Goal: Task Accomplishment & Management: Use online tool/utility

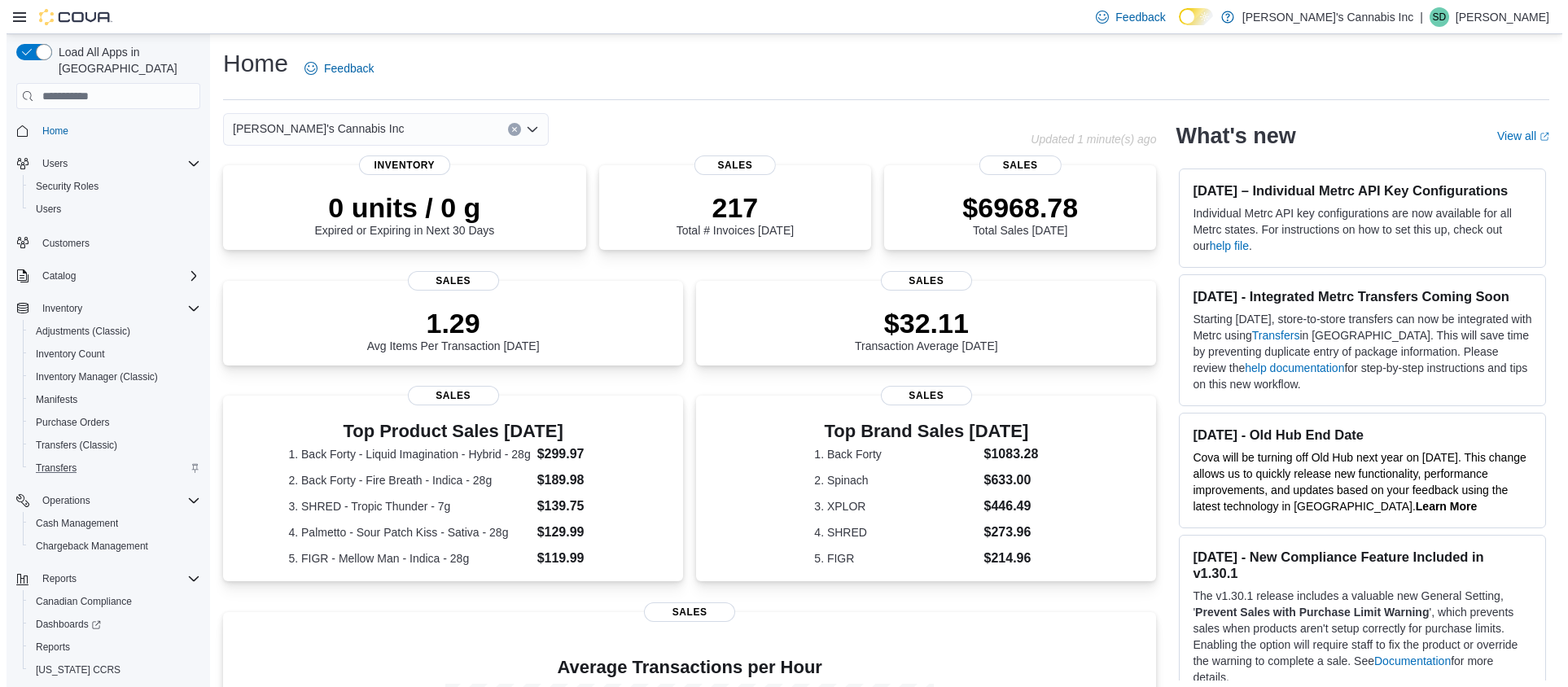
scroll to position [33, 0]
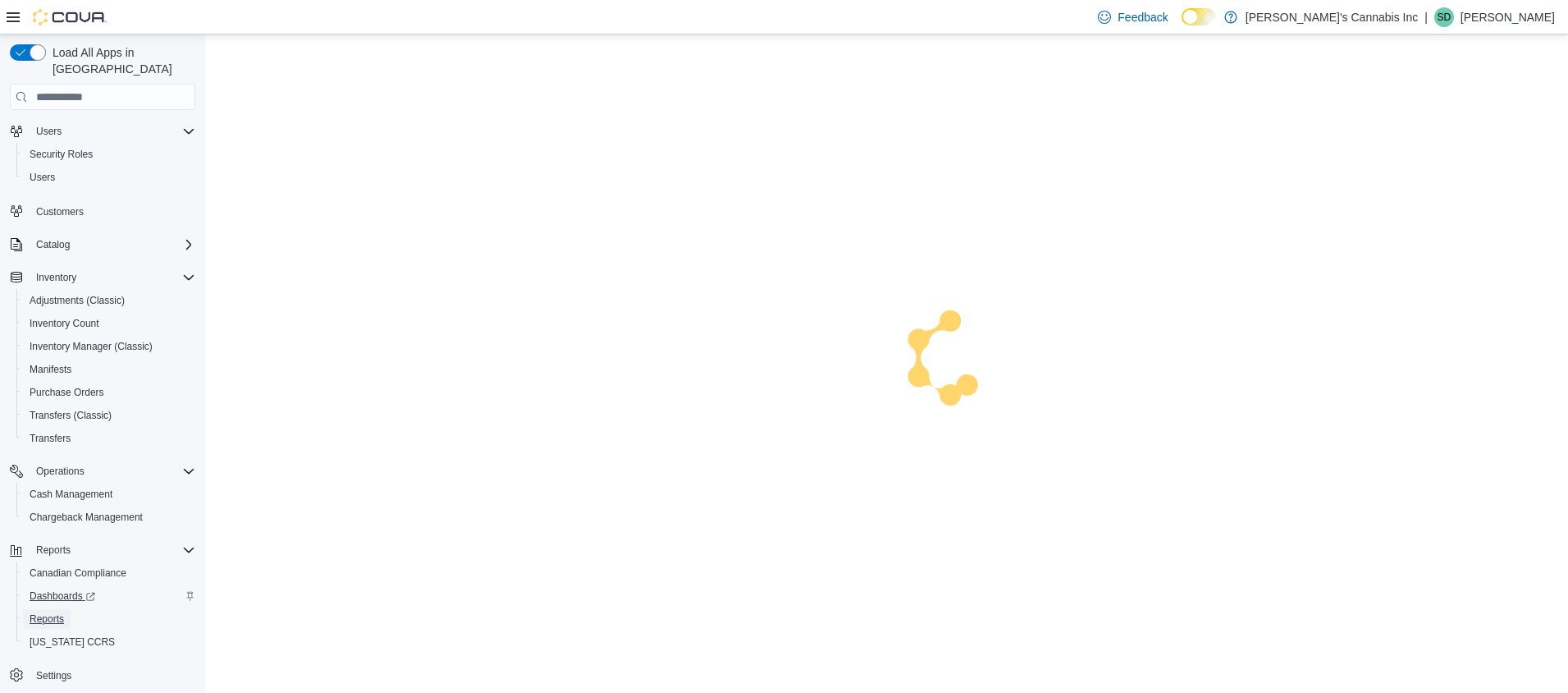
click at [60, 612] on span "Reports" at bounding box center [46, 619] width 34 height 13
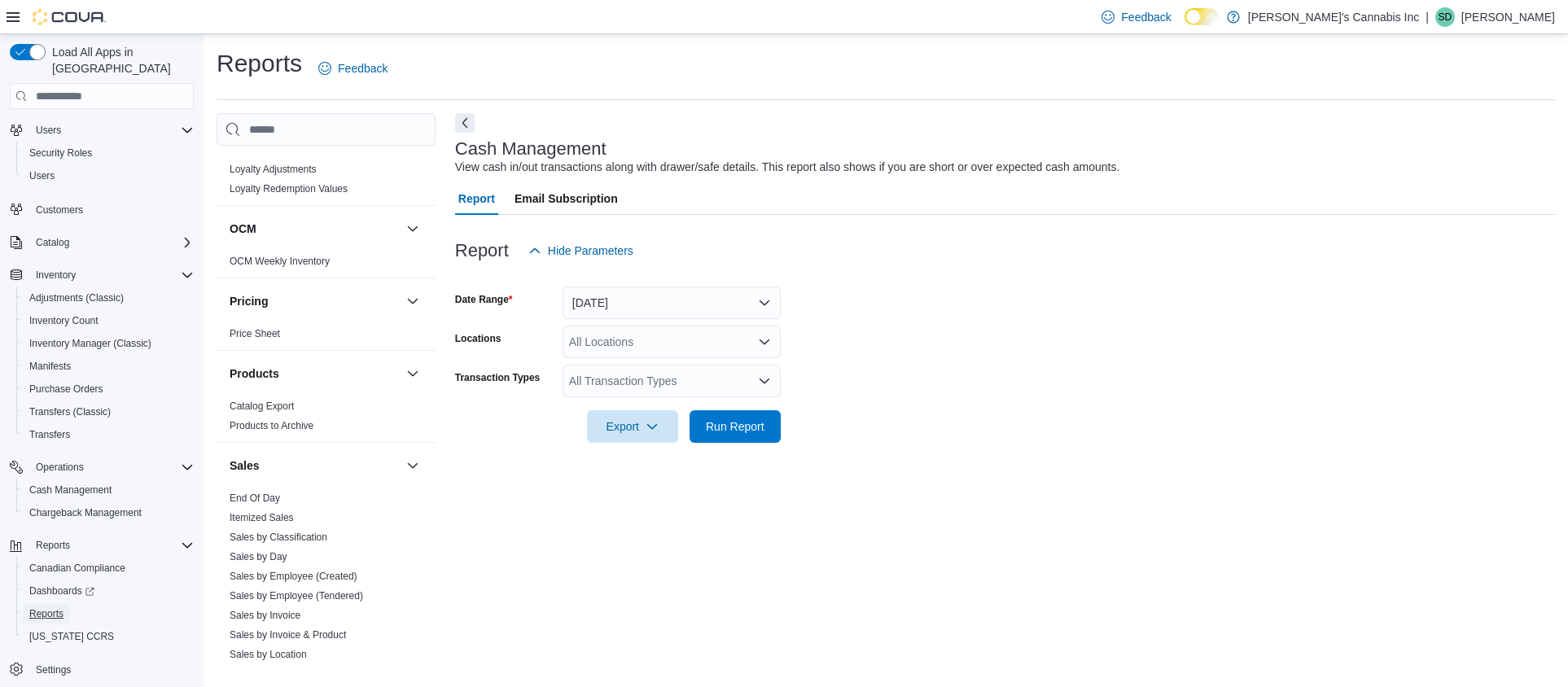
scroll to position [1243, 0]
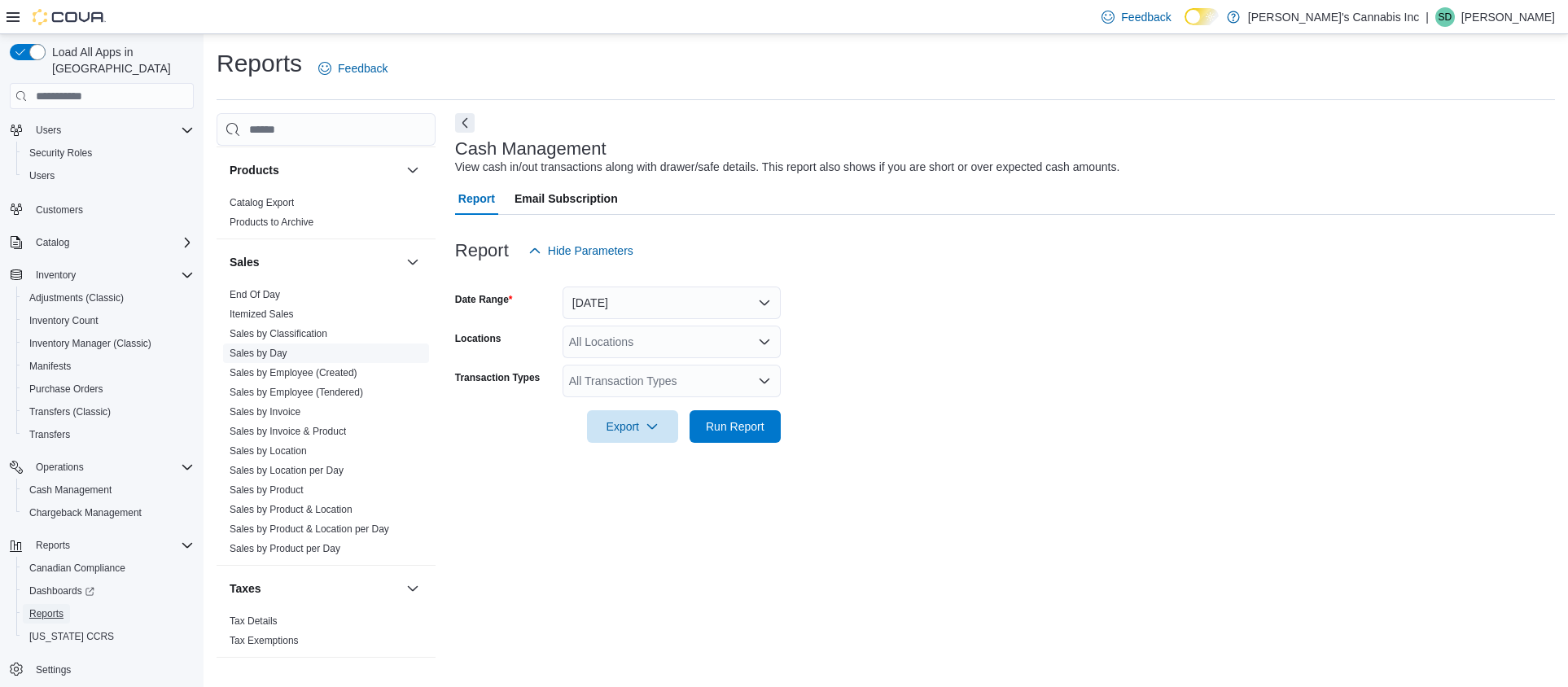
click at [269, 347] on link "Sales by Day" at bounding box center [258, 353] width 58 height 11
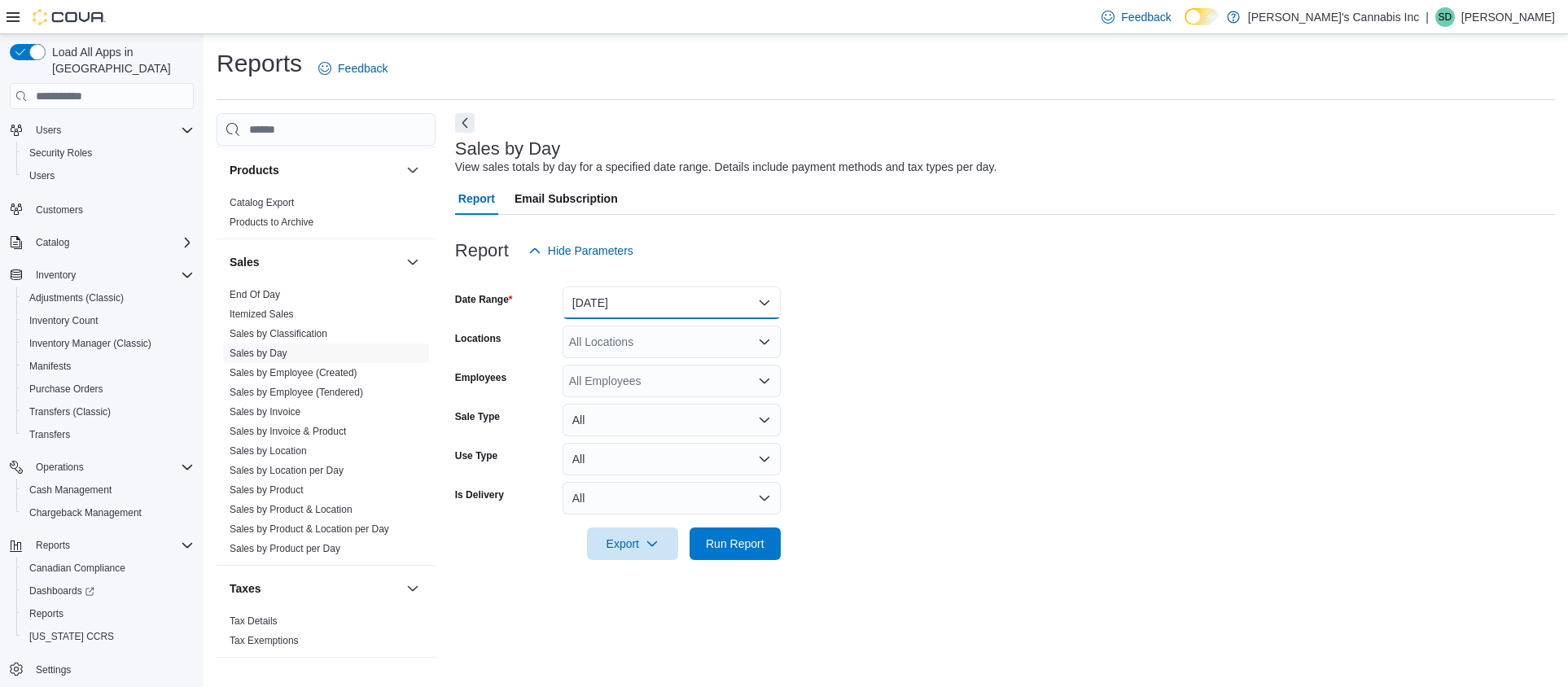
click at [656, 304] on button "[DATE]" at bounding box center [671, 302] width 218 height 32
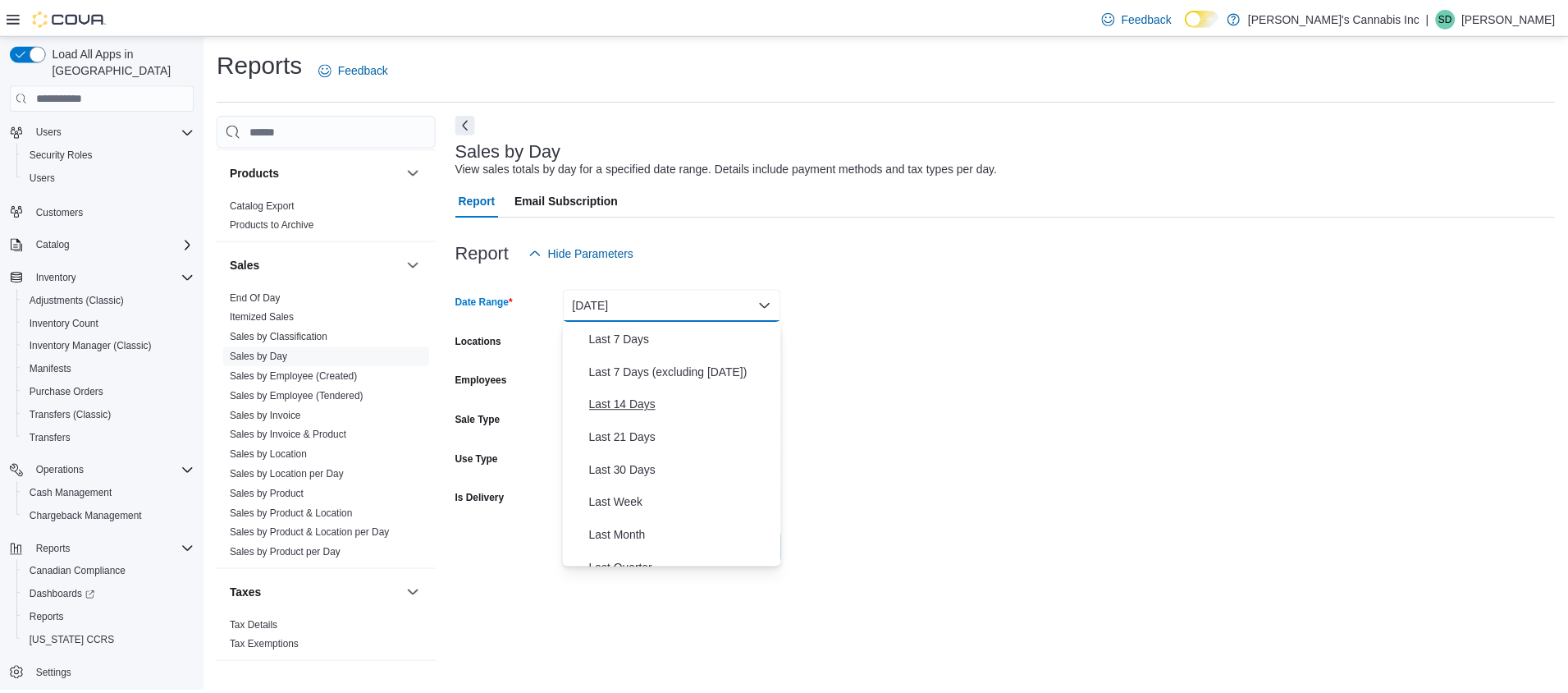
scroll to position [153, 0]
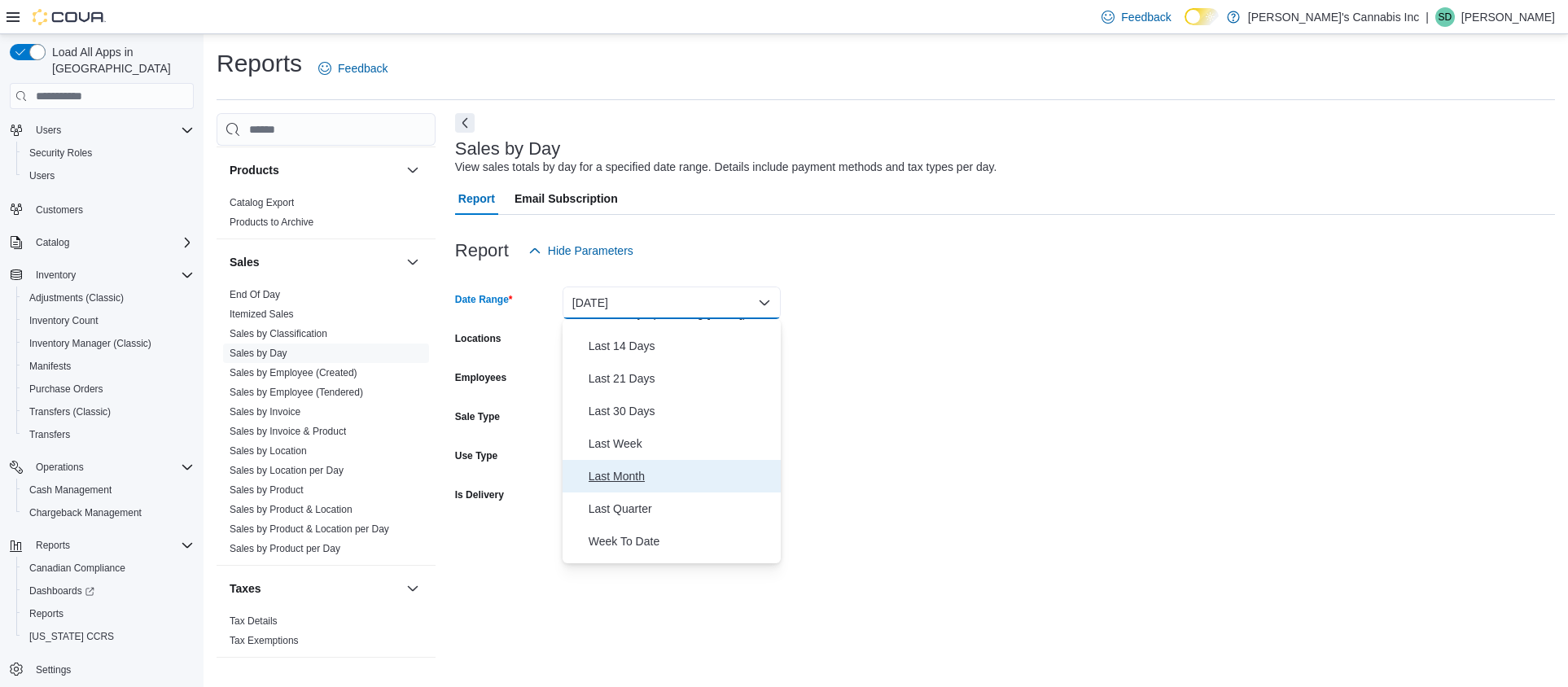
click at [673, 480] on span "Last Month" at bounding box center [681, 475] width 185 height 19
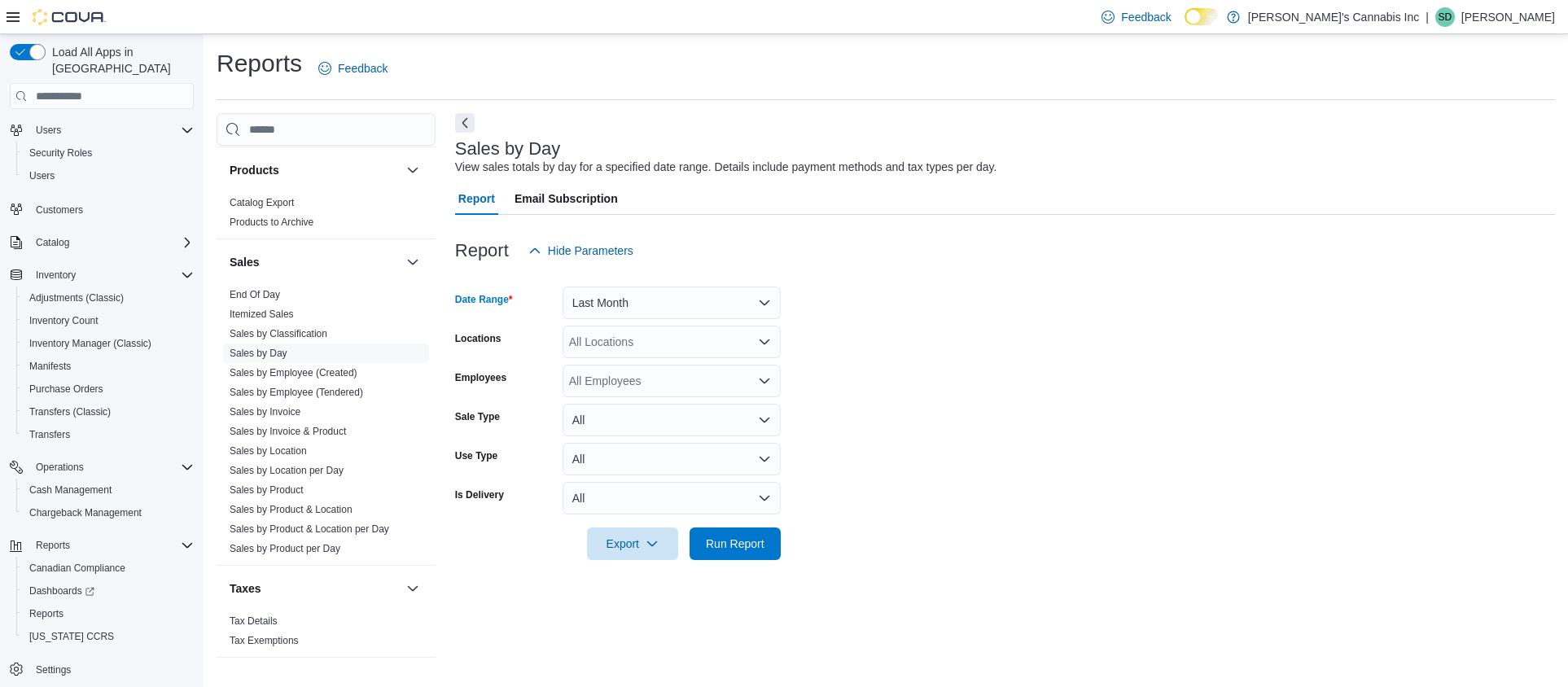
click at [667, 344] on div "All Locations" at bounding box center [671, 341] width 218 height 32
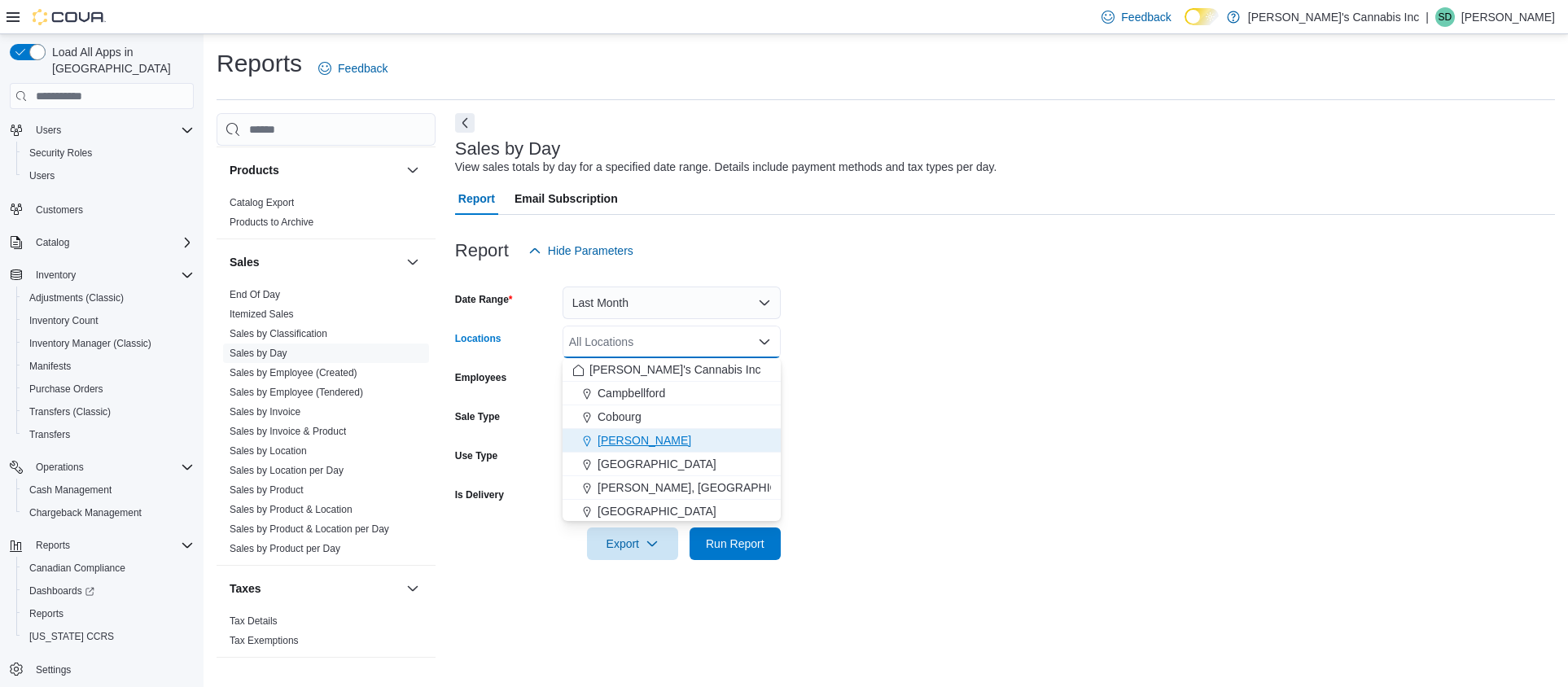
click at [642, 435] on div "[PERSON_NAME]" at bounding box center [672, 440] width 199 height 17
click at [868, 460] on form "Date Range Last Month Locations [PERSON_NAME] Combo box. Selected. [PERSON_NAME…" at bounding box center [1005, 413] width 1100 height 293
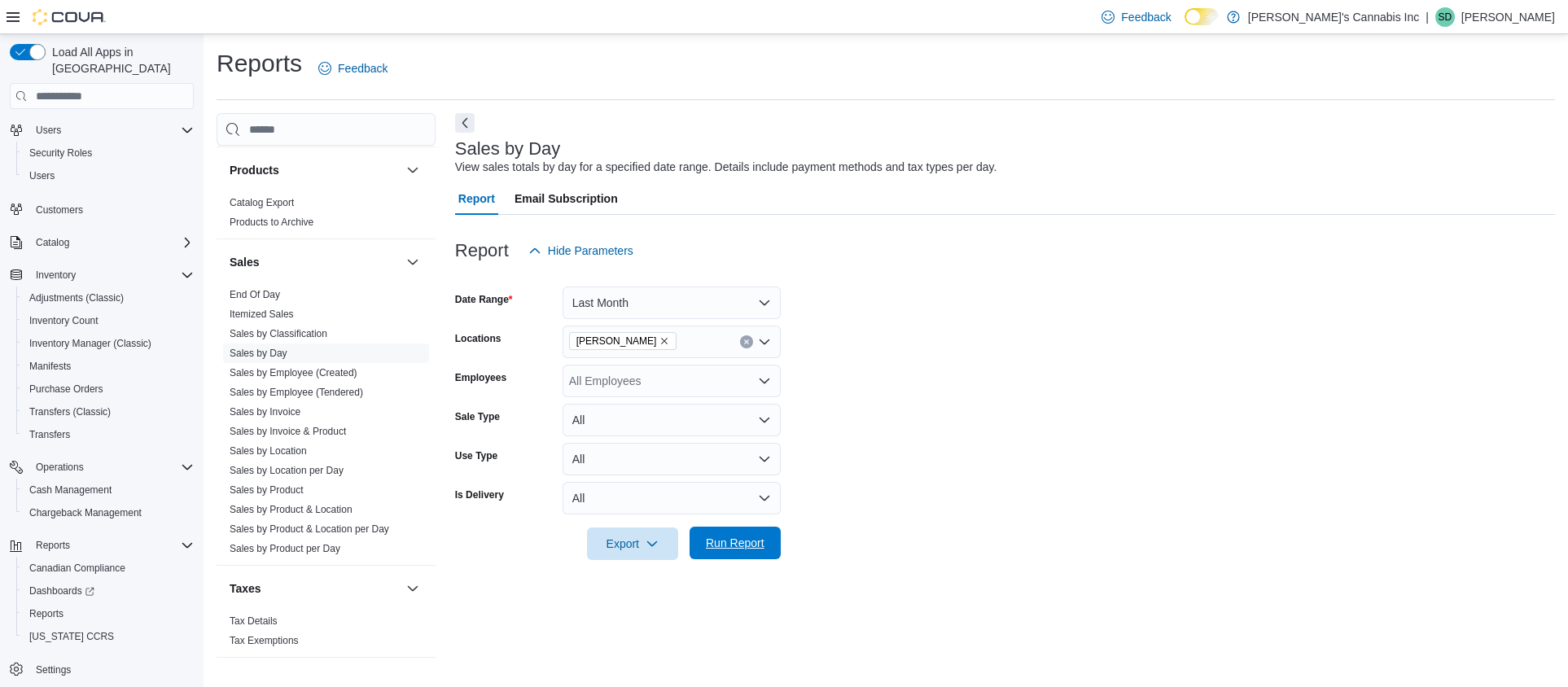
click at [743, 550] on span "Run Report" at bounding box center [735, 542] width 59 height 17
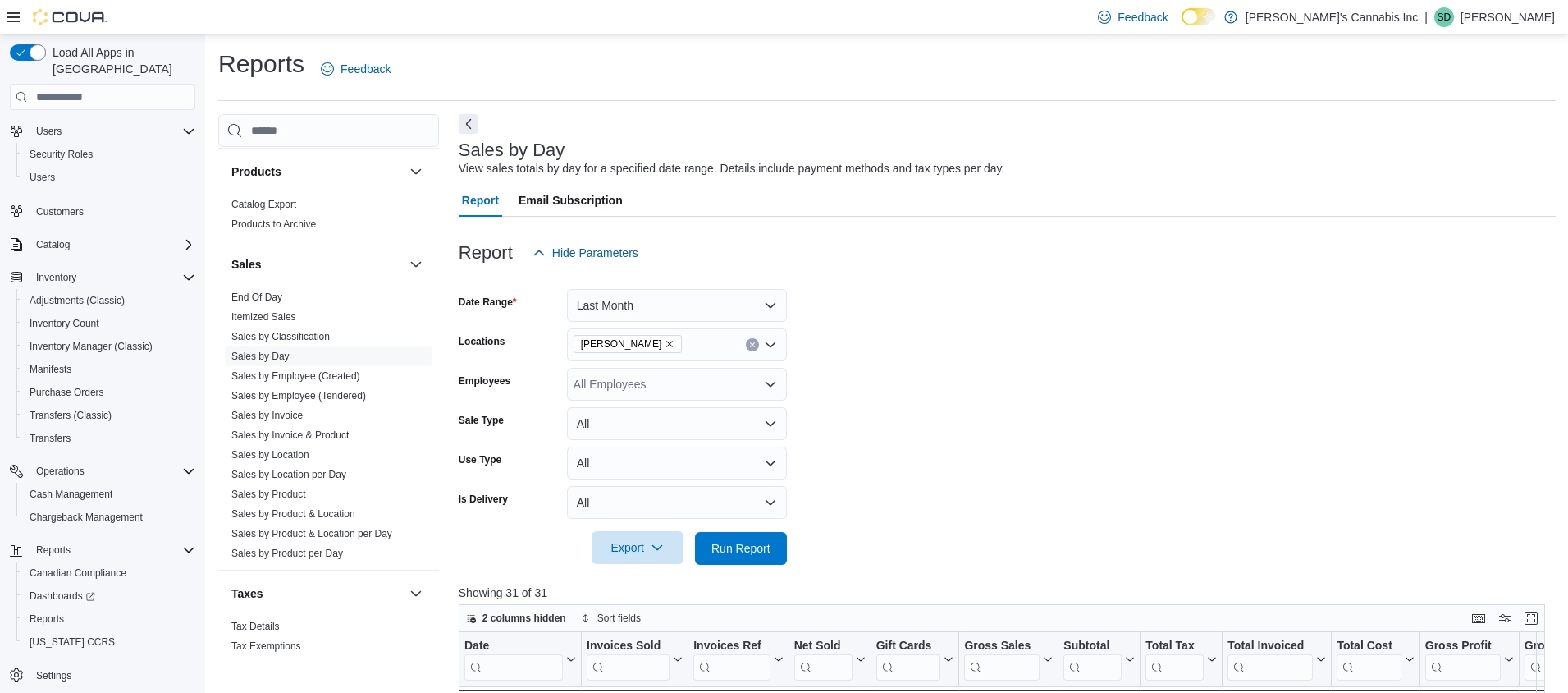
click at [632, 550] on span "Export" at bounding box center [638, 547] width 72 height 33
click at [634, 585] on span "Export to Excel" at bounding box center [640, 581] width 74 height 13
click at [755, 340] on button "Clear input" at bounding box center [752, 345] width 13 height 13
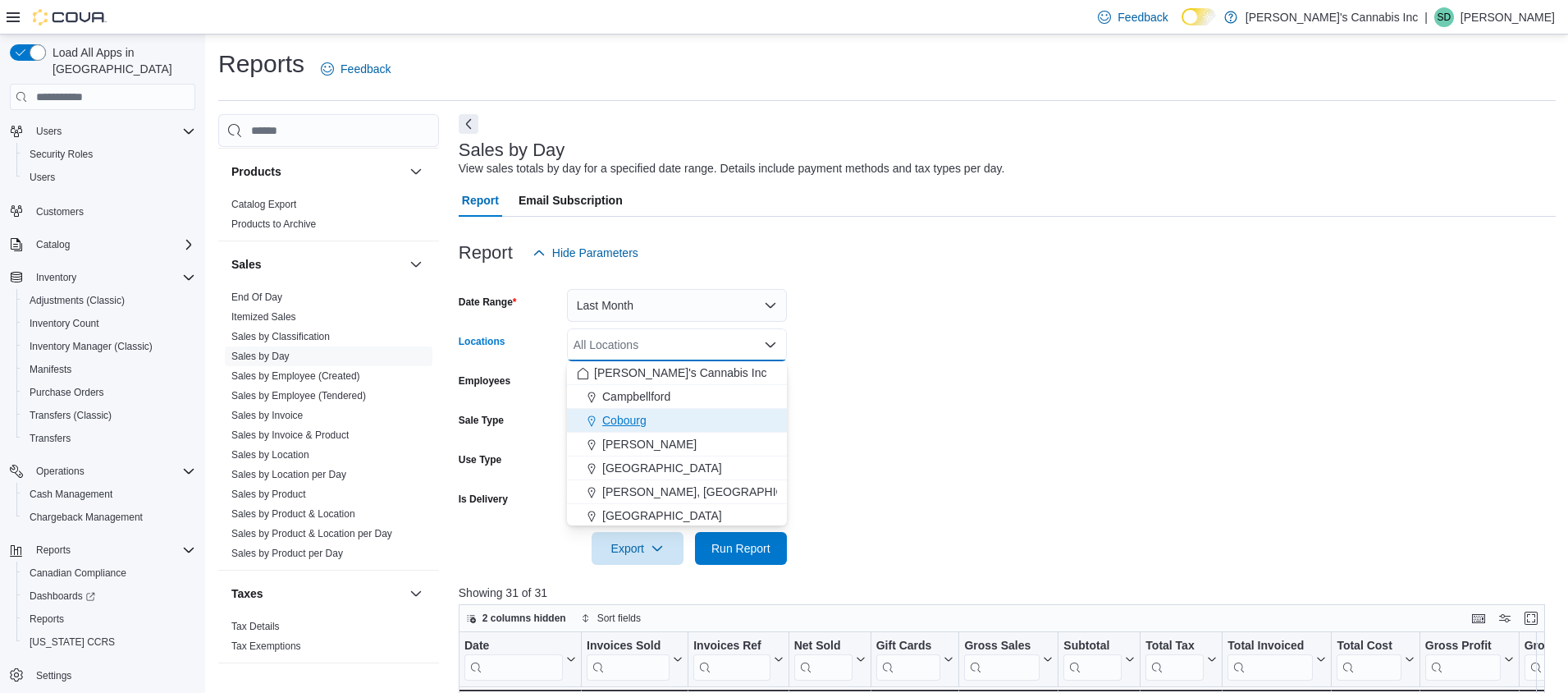
click at [633, 425] on span "Cobourg" at bounding box center [624, 420] width 45 height 17
click at [725, 546] on span "Run Report" at bounding box center [741, 547] width 59 height 17
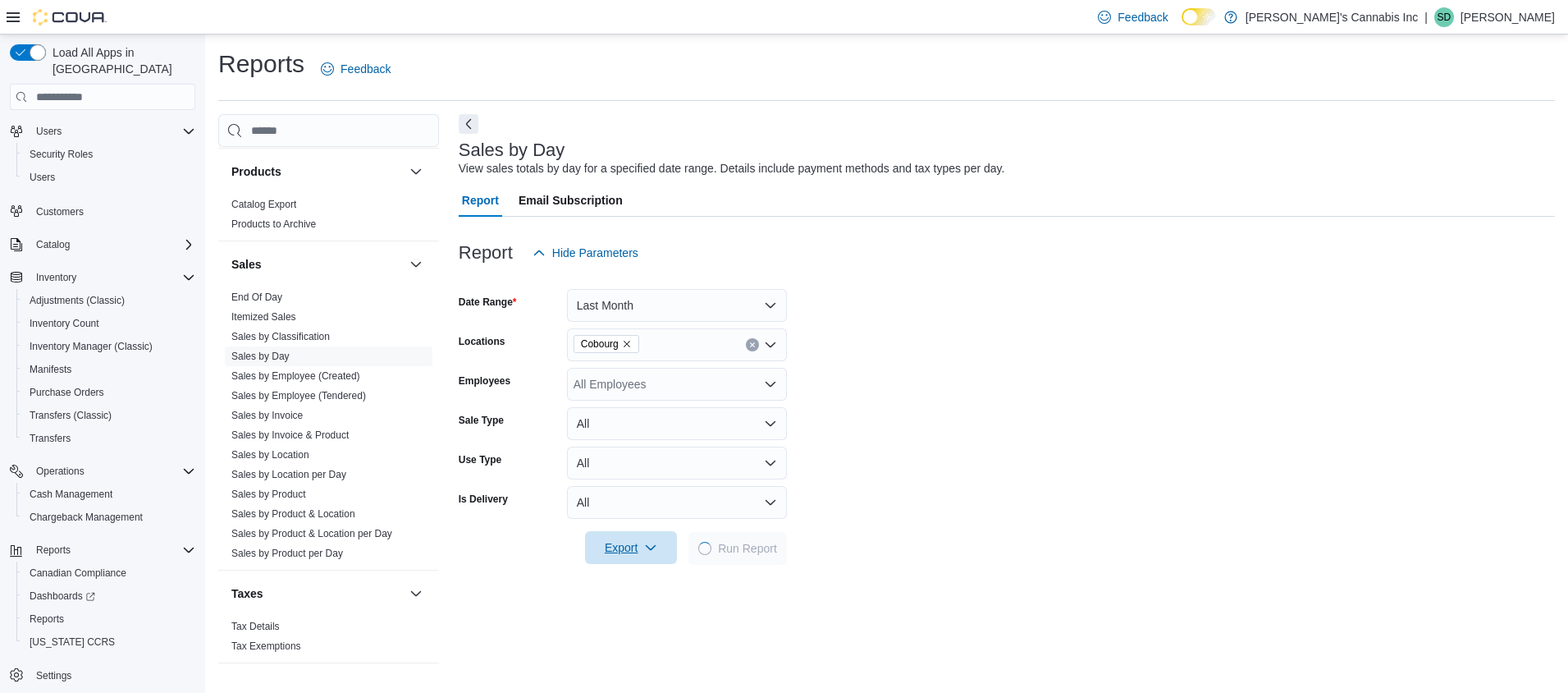
click at [627, 550] on span "Export" at bounding box center [632, 547] width 72 height 33
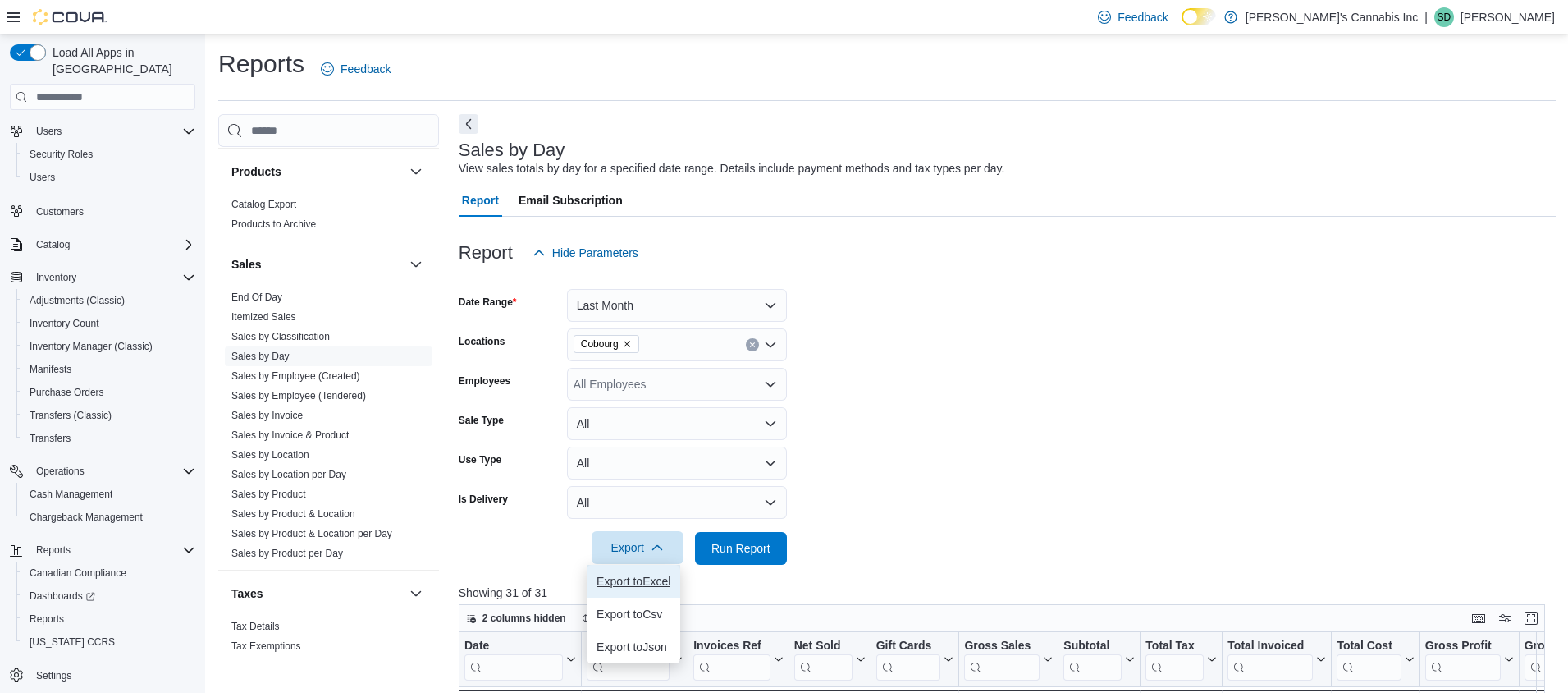
click at [626, 582] on span "Export to Excel" at bounding box center [634, 581] width 74 height 13
click at [750, 342] on icon "Clear input" at bounding box center [752, 345] width 7 height 7
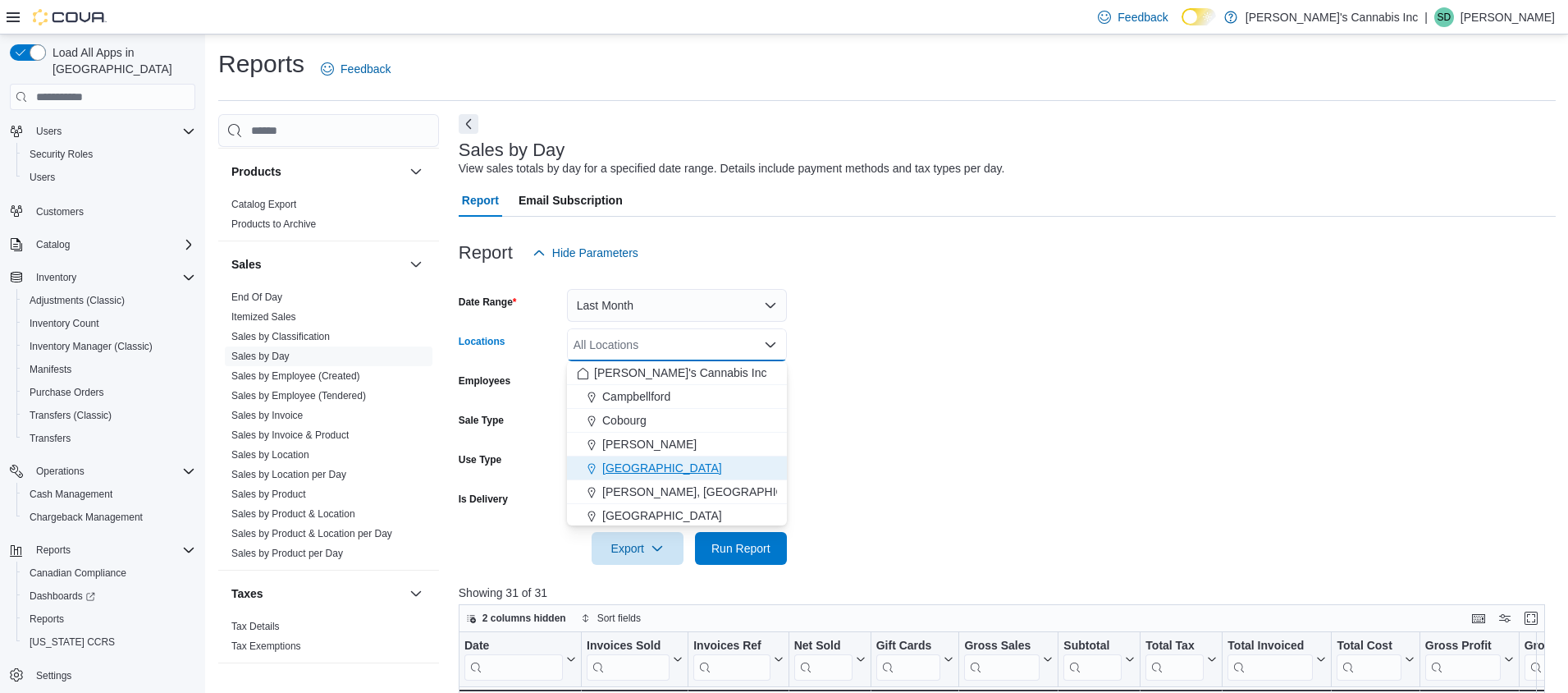
click at [652, 464] on div "[GEOGRAPHIC_DATA]" at bounding box center [677, 468] width 201 height 17
click at [729, 543] on span "Run Report" at bounding box center [741, 547] width 59 height 17
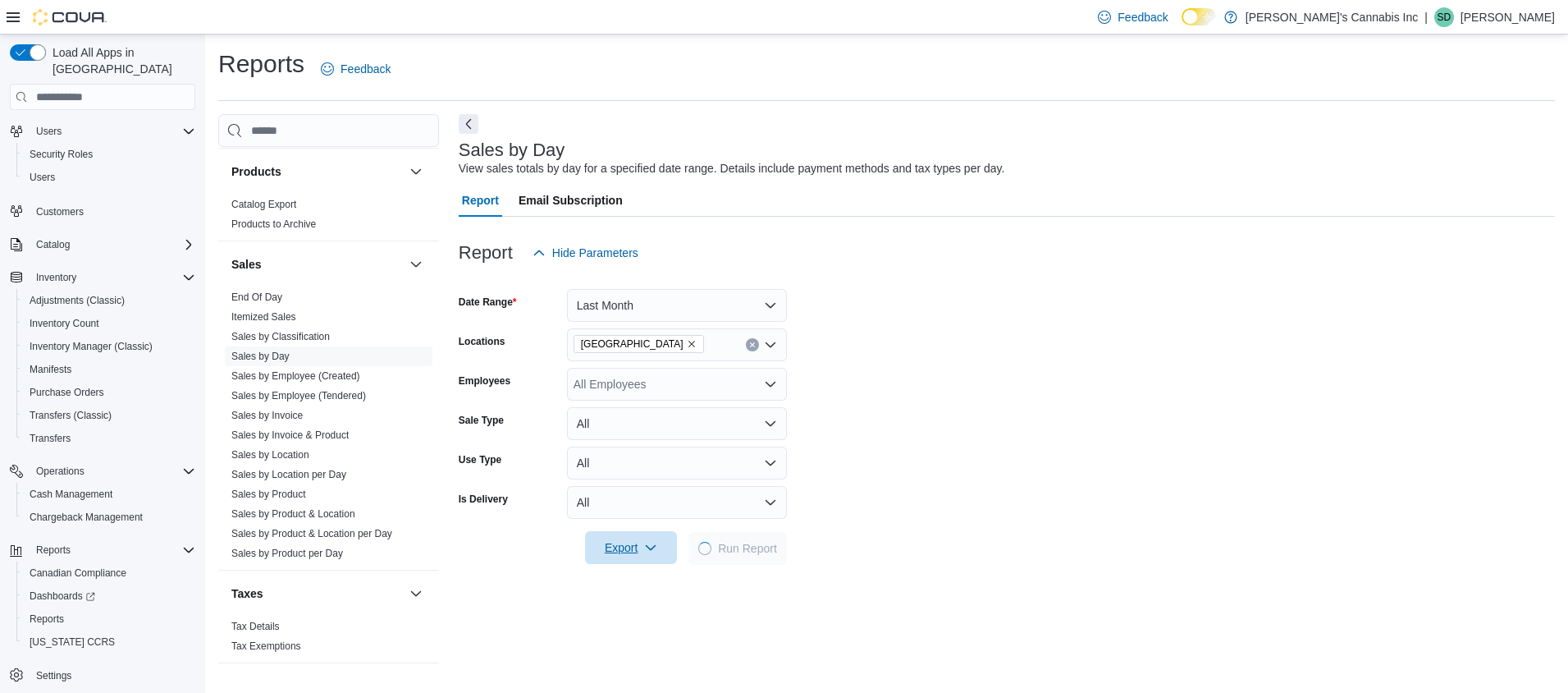
click at [633, 547] on span "Export" at bounding box center [632, 547] width 72 height 33
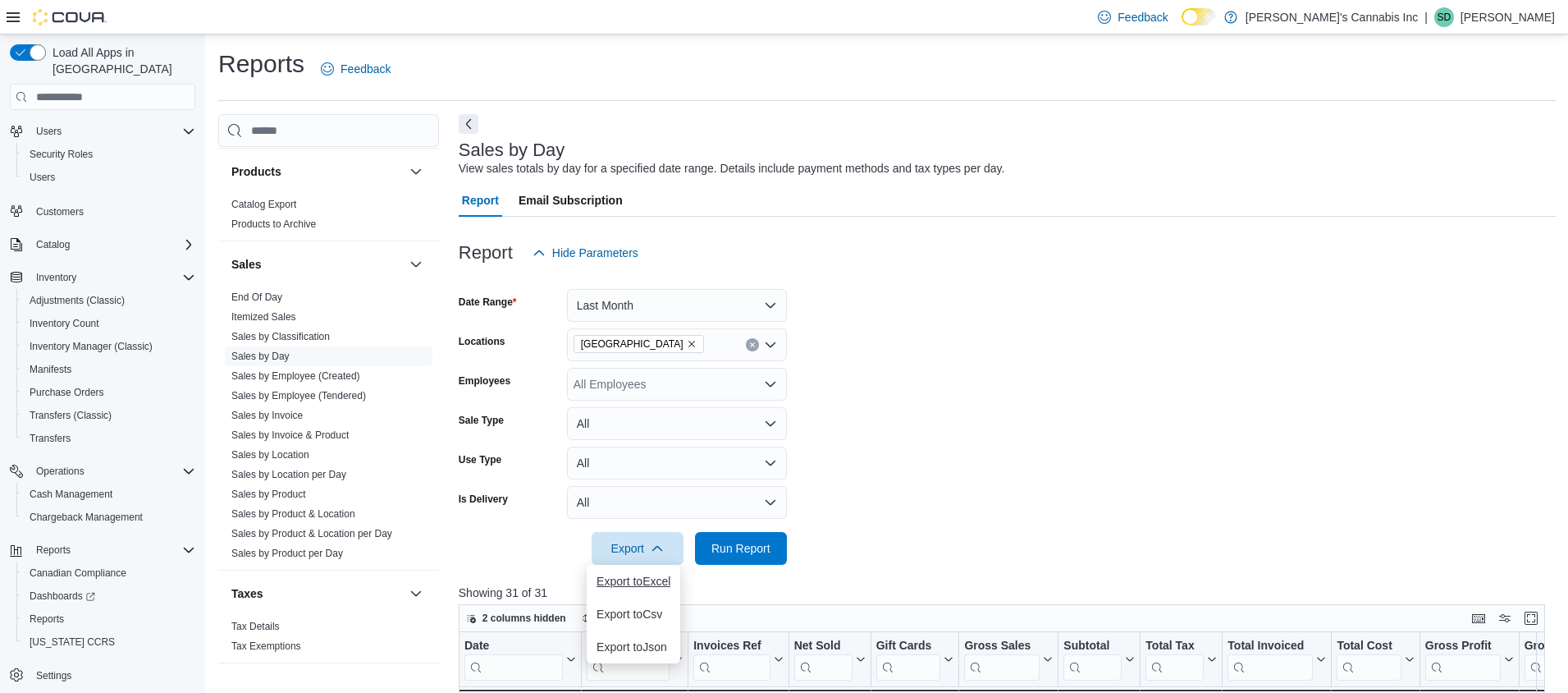
click at [640, 592] on button "Export to Excel" at bounding box center [634, 581] width 94 height 33
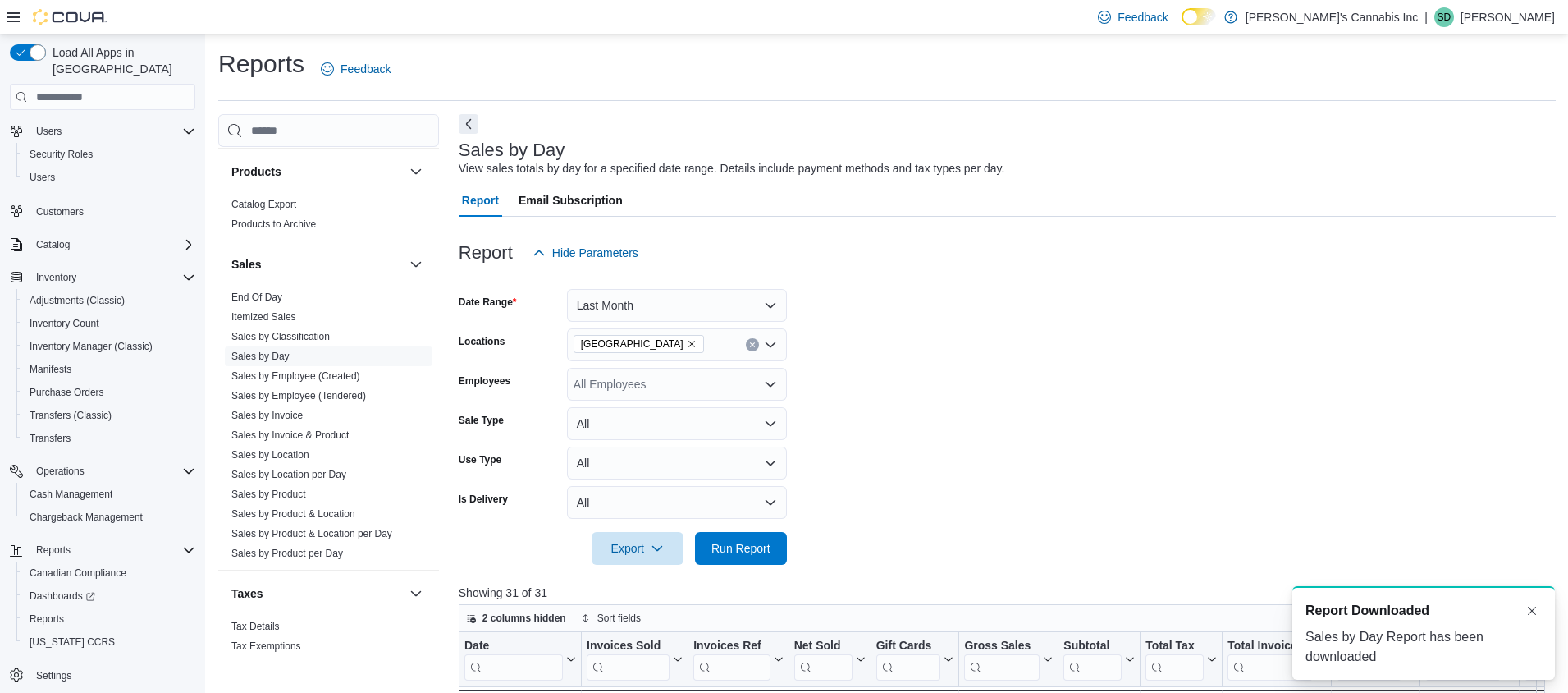
click at [768, 350] on icon "Open list of options" at bounding box center [770, 345] width 13 height 13
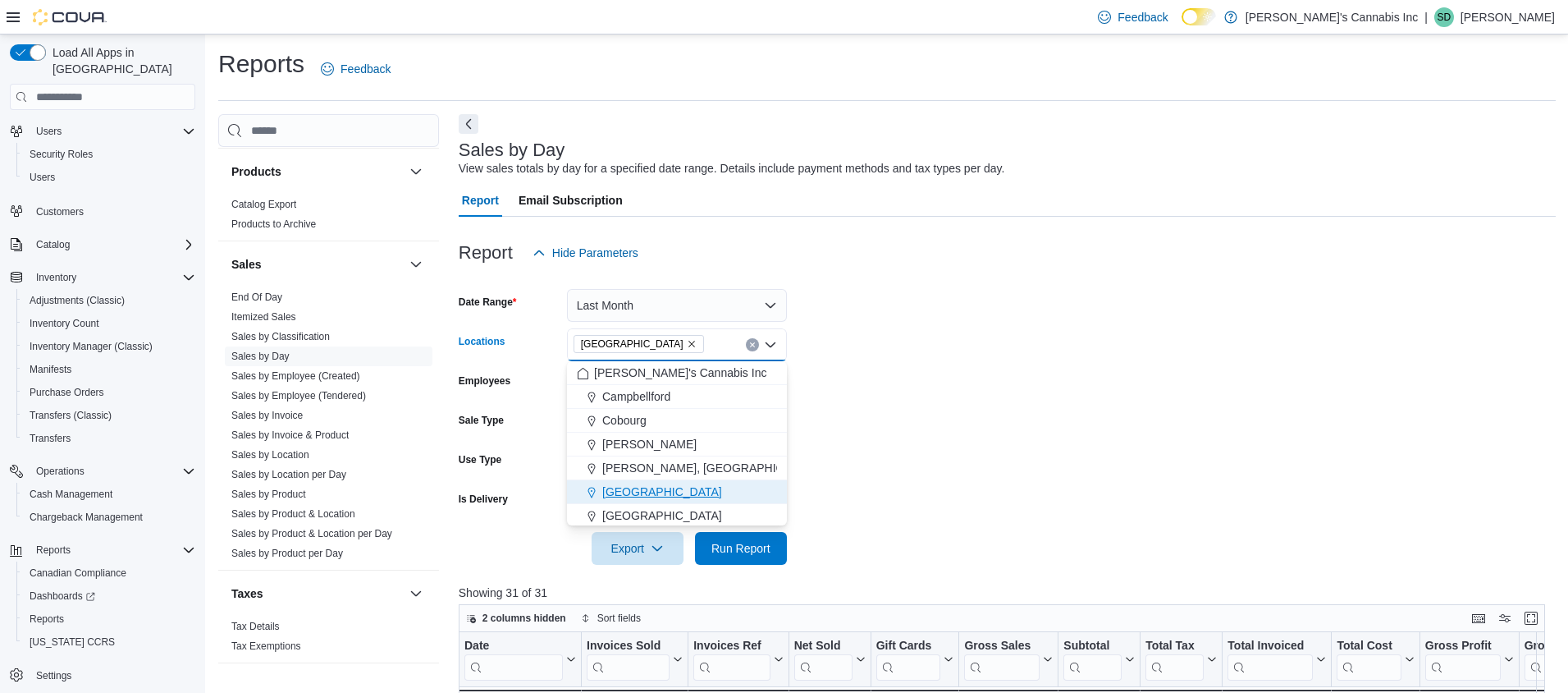
click at [647, 494] on div "[GEOGRAPHIC_DATA]" at bounding box center [677, 491] width 201 height 17
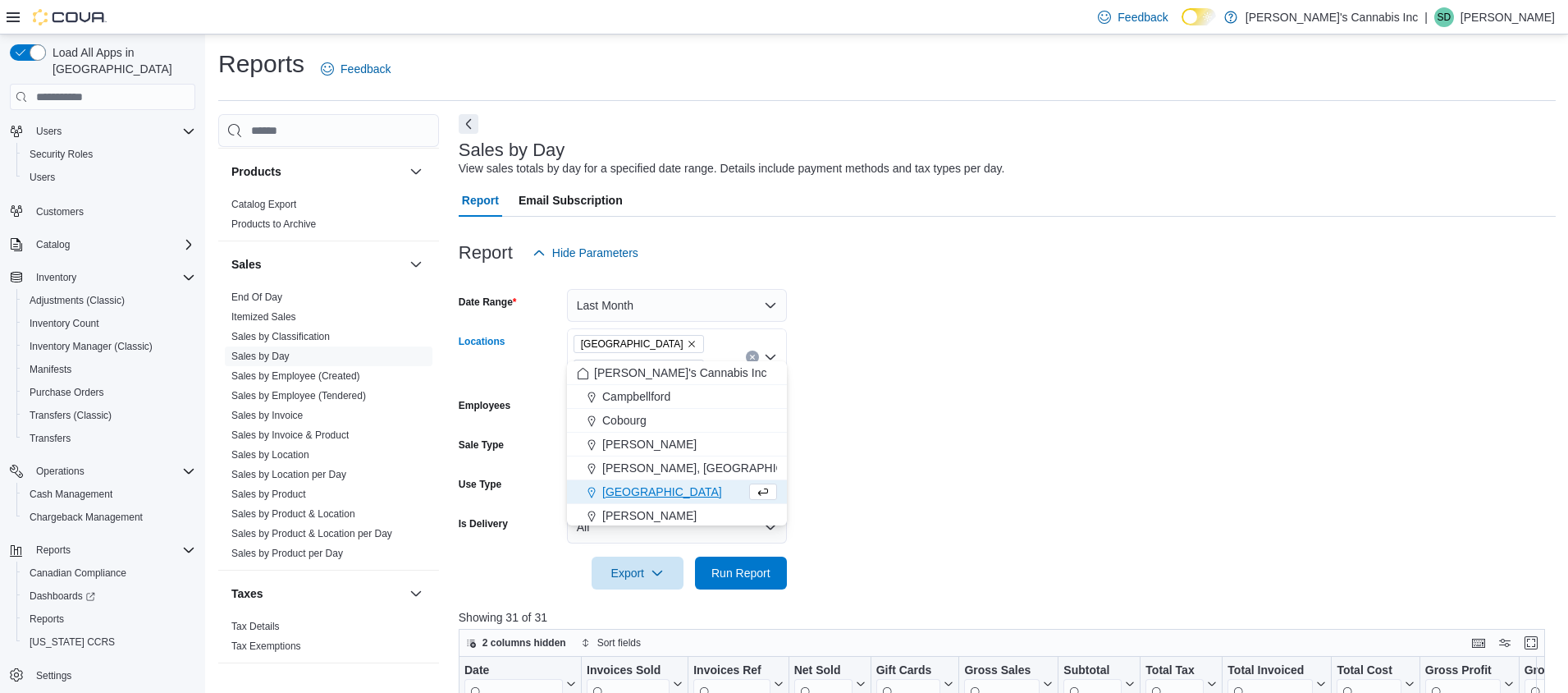
click at [851, 461] on form "Date Range Last Month Locations [GEOGRAPHIC_DATA] [GEOGRAPHIC_DATA] Combo box. …" at bounding box center [1008, 429] width 1098 height 320
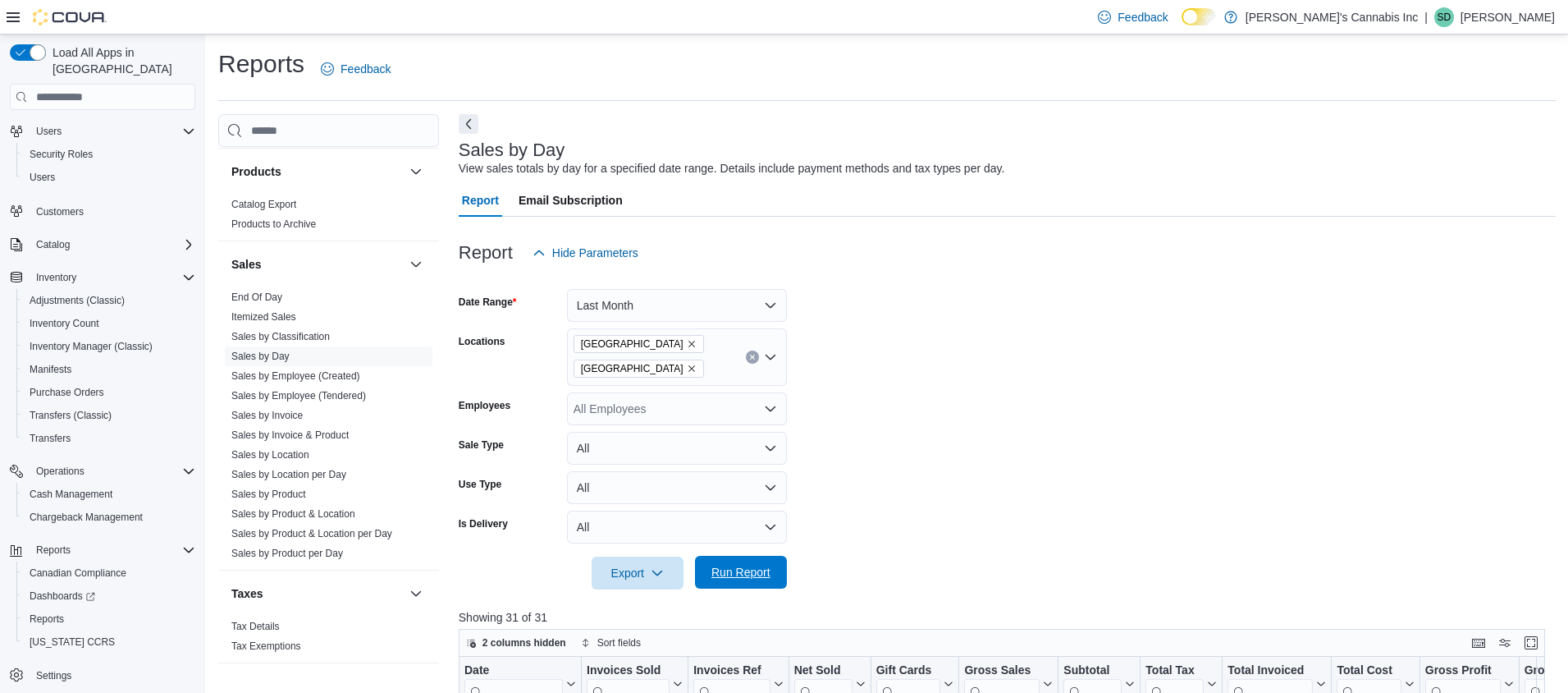
click at [751, 564] on span "Run Report" at bounding box center [741, 572] width 59 height 17
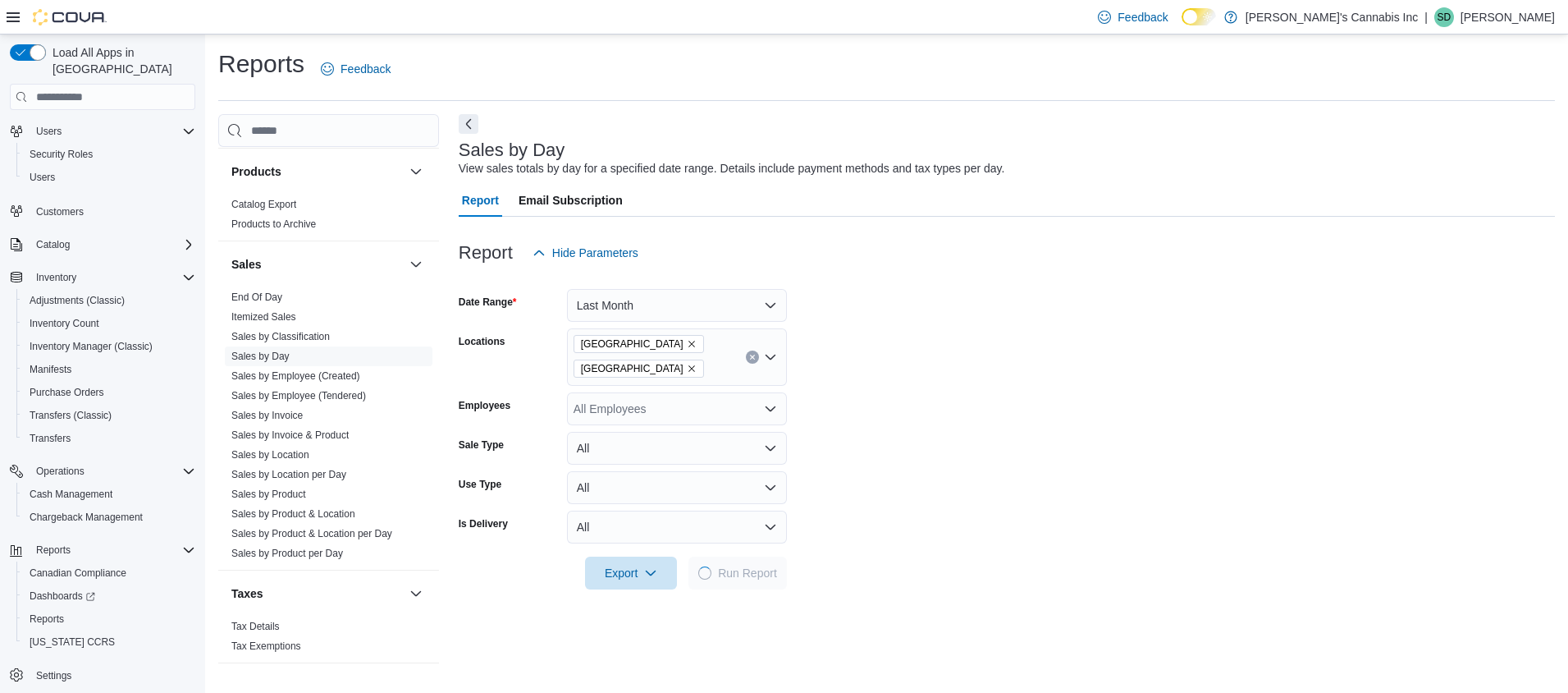
click at [686, 346] on icon "Remove Kingston from selection in this group" at bounding box center [691, 344] width 10 height 10
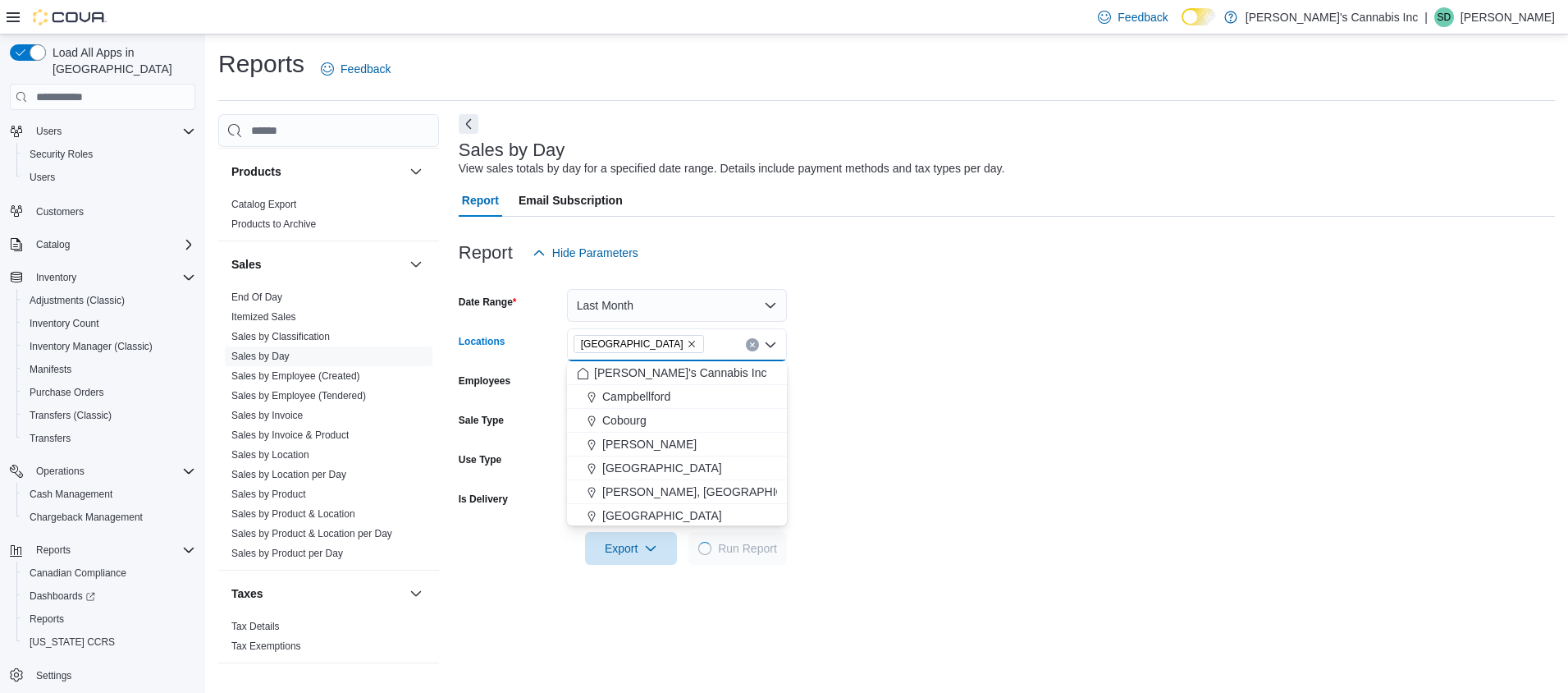
click at [1165, 432] on form "Date Range Last Month Locations [GEOGRAPHIC_DATA] Combo box. Selected. [GEOGRAP…" at bounding box center [1007, 417] width 1096 height 295
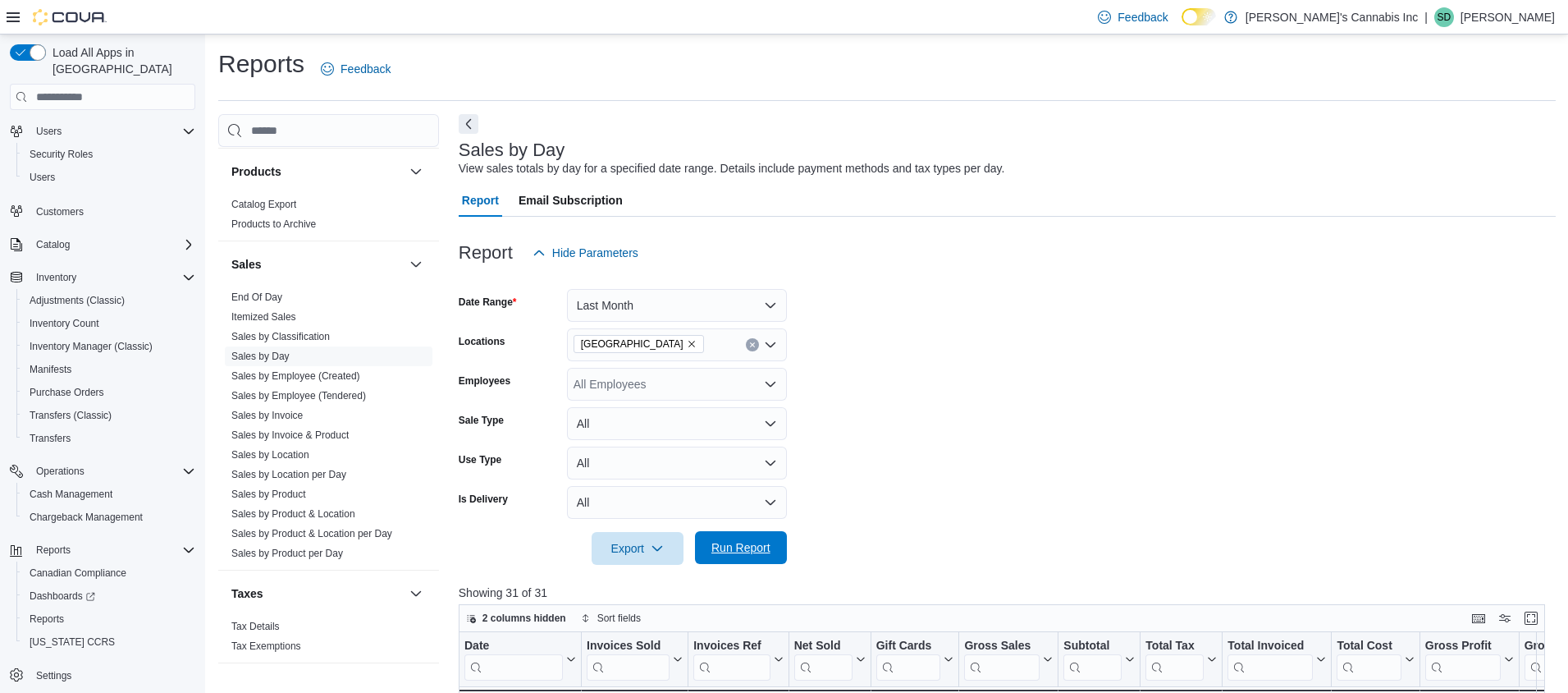
click at [759, 551] on span "Run Report" at bounding box center [741, 547] width 59 height 17
click at [623, 538] on span "Export" at bounding box center [638, 547] width 72 height 33
click at [659, 580] on span "Export to Excel" at bounding box center [640, 581] width 74 height 13
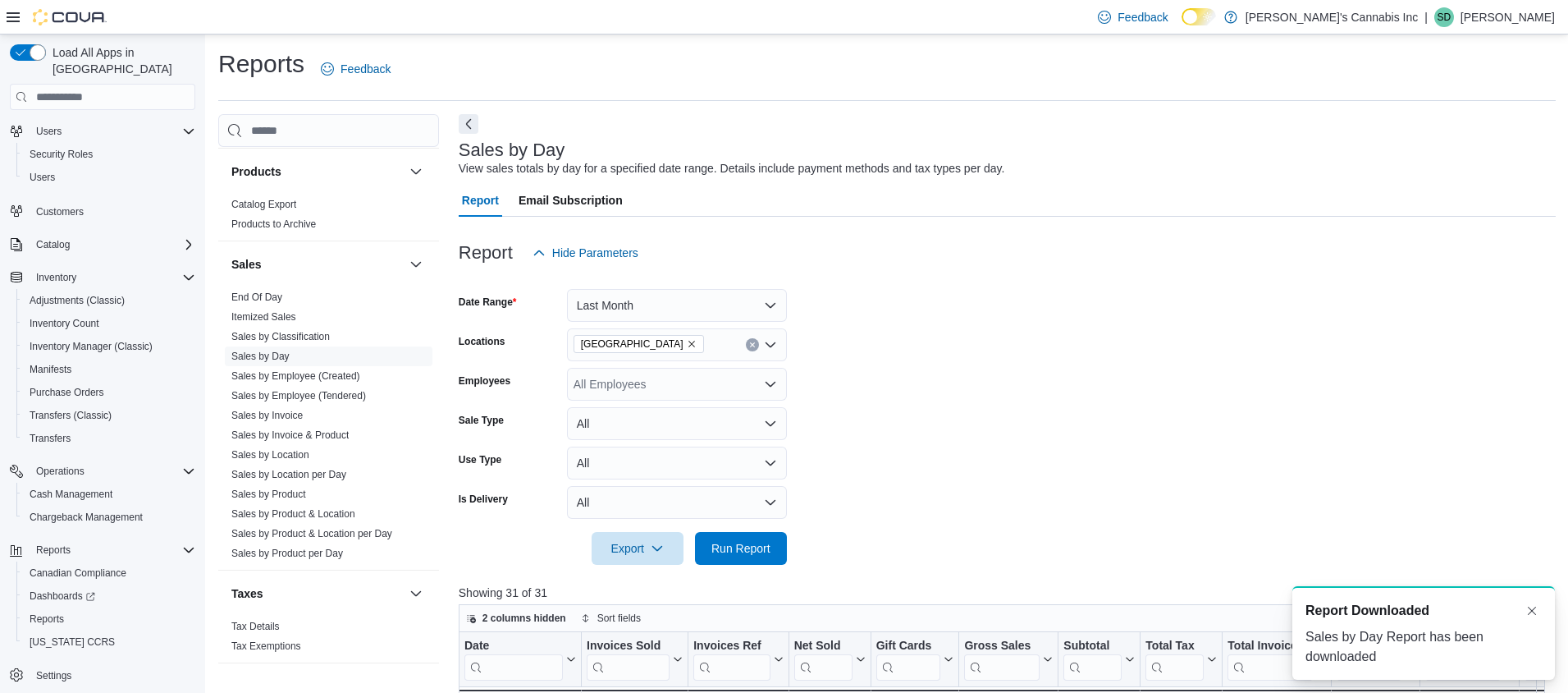
click at [753, 345] on icon "Clear input" at bounding box center [751, 345] width 4 height 4
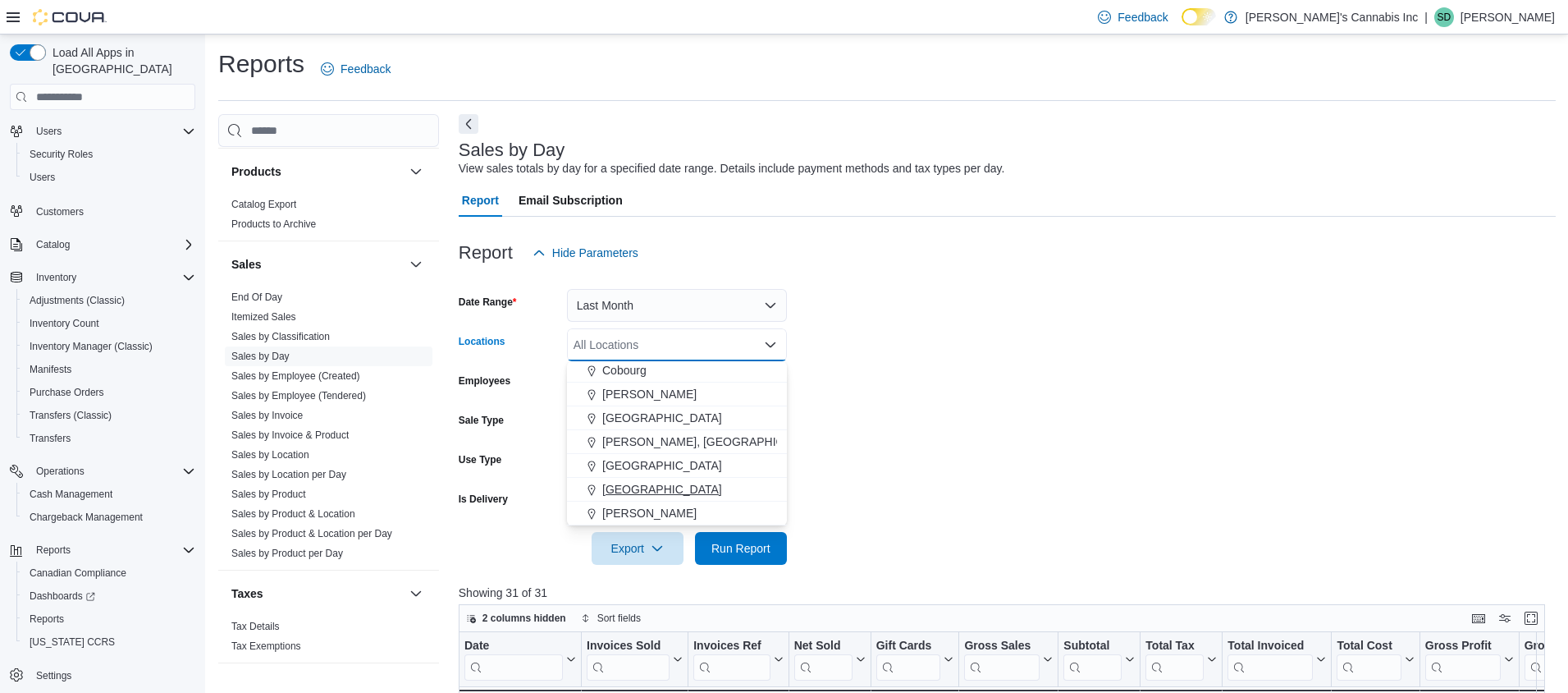
click at [640, 490] on div "[GEOGRAPHIC_DATA]" at bounding box center [677, 490] width 201 height 17
click at [792, 537] on form "Date Range Last Month Locations [GEOGRAPHIC_DATA] Combo box. Selected. [GEOGRAP…" at bounding box center [1008, 417] width 1098 height 295
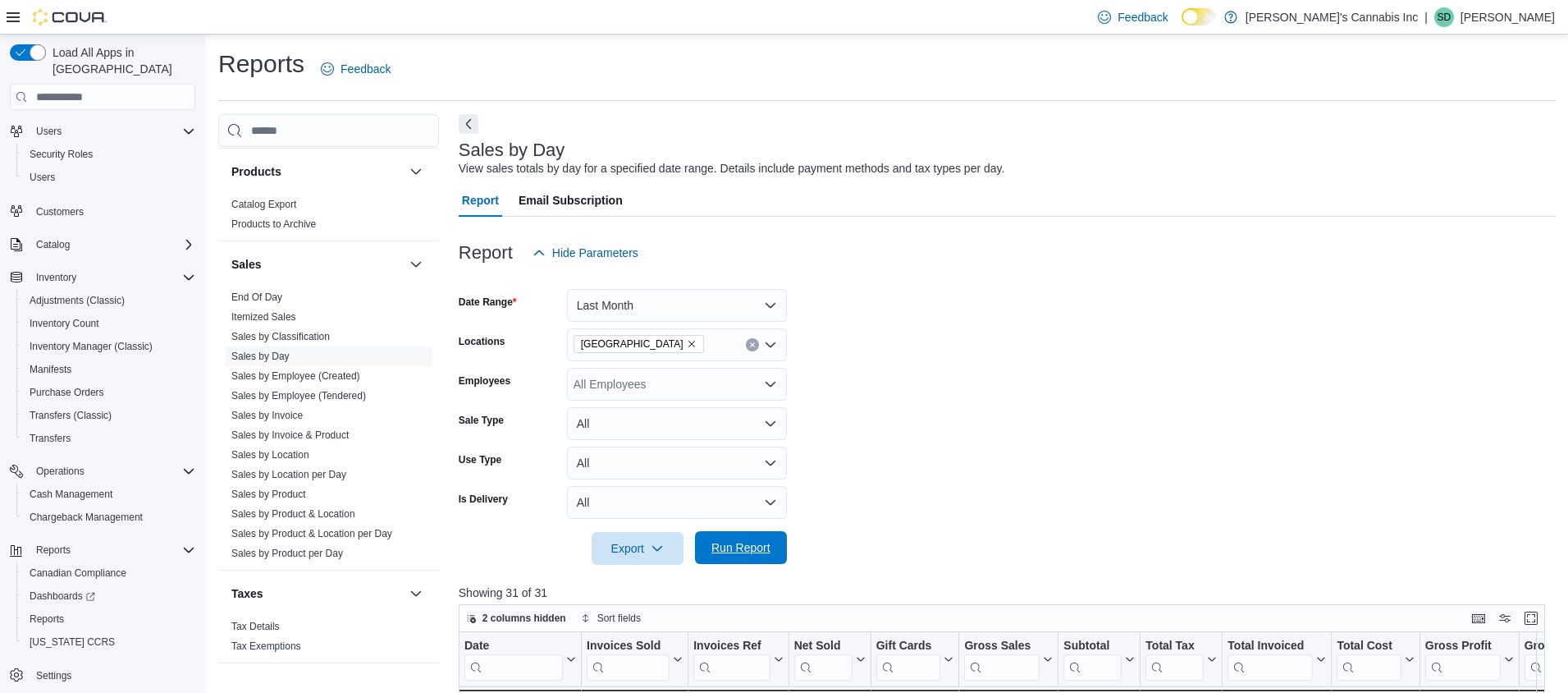
click at [738, 562] on span "Run Report" at bounding box center [741, 547] width 72 height 33
click at [621, 553] on span "Export" at bounding box center [638, 547] width 72 height 33
click at [634, 586] on span "Export to Excel" at bounding box center [640, 581] width 74 height 13
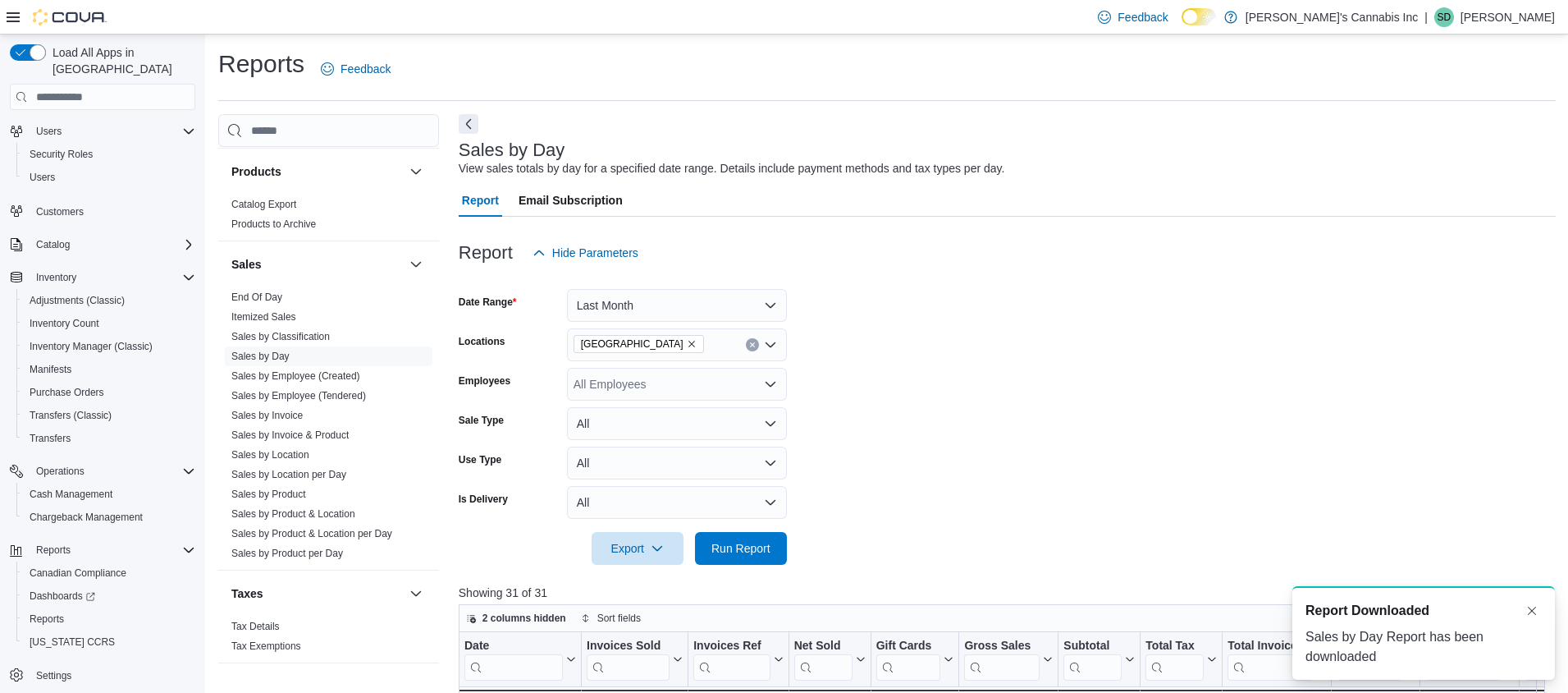
click at [746, 343] on button "Clear input" at bounding box center [752, 345] width 13 height 13
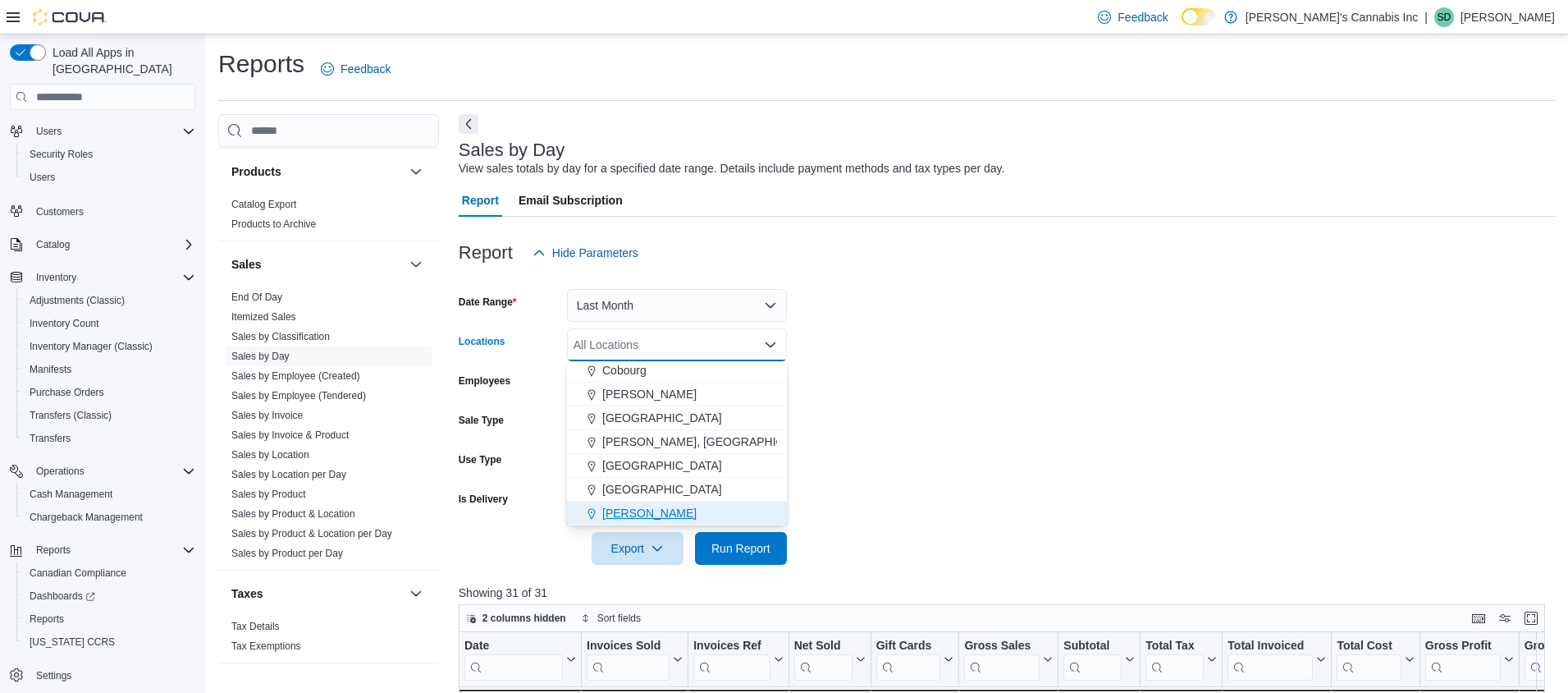
click at [635, 511] on span "[PERSON_NAME]" at bounding box center [649, 513] width 95 height 17
click at [722, 552] on span "Run Report" at bounding box center [741, 547] width 59 height 17
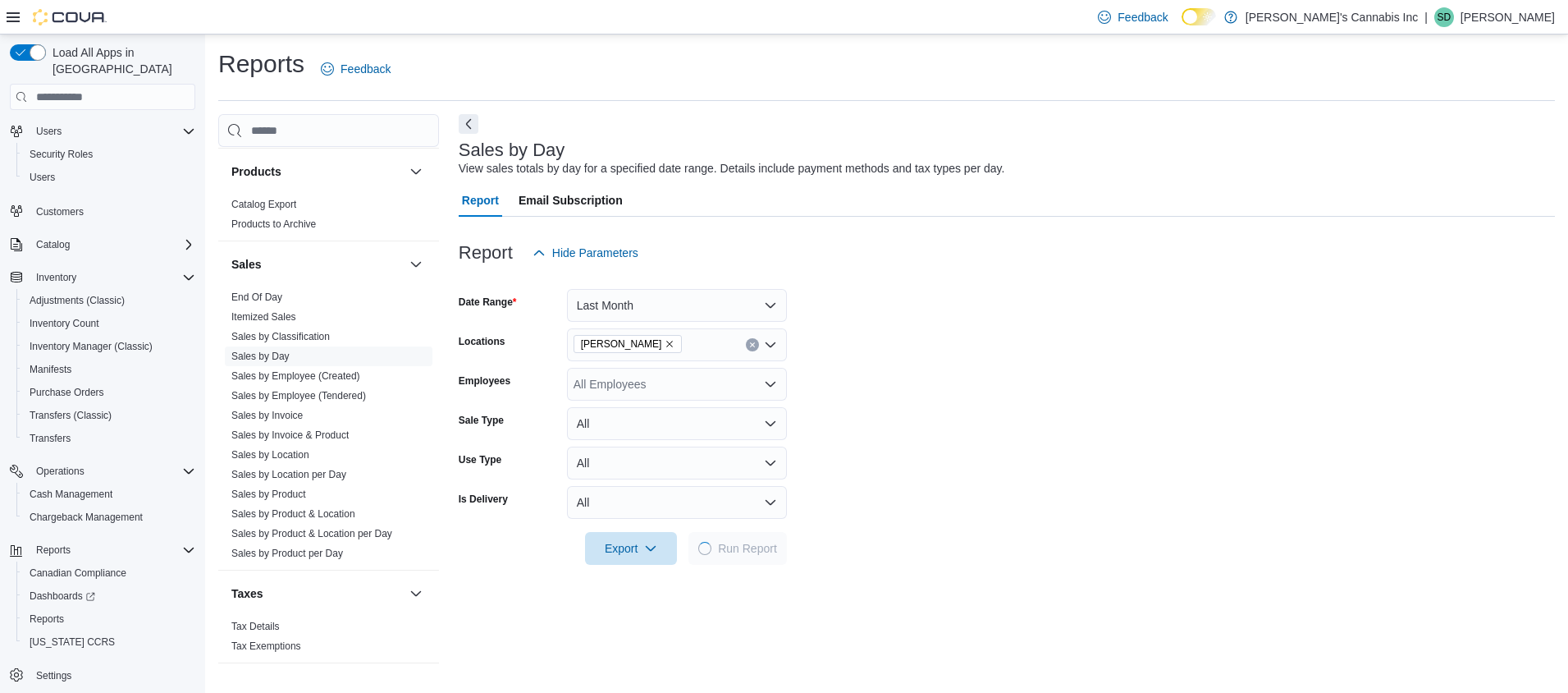
click at [743, 622] on div "Report Hide Parameters Date Range Last Month Locations [PERSON_NAME] Employees …" at bounding box center [1007, 565] width 1096 height 698
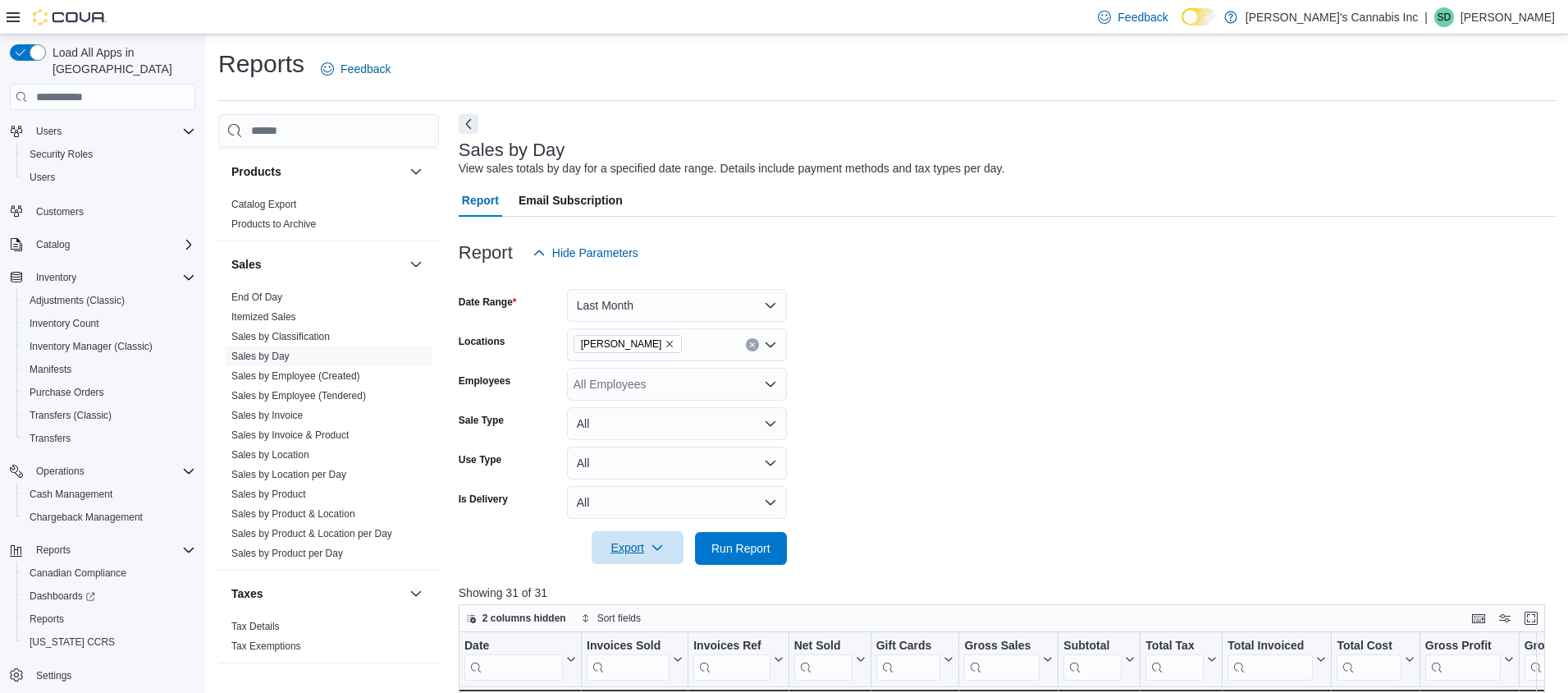
click at [644, 546] on span "Export" at bounding box center [638, 547] width 72 height 33
click at [640, 577] on span "Export to Excel" at bounding box center [640, 581] width 74 height 13
